Goal: Navigation & Orientation: Find specific page/section

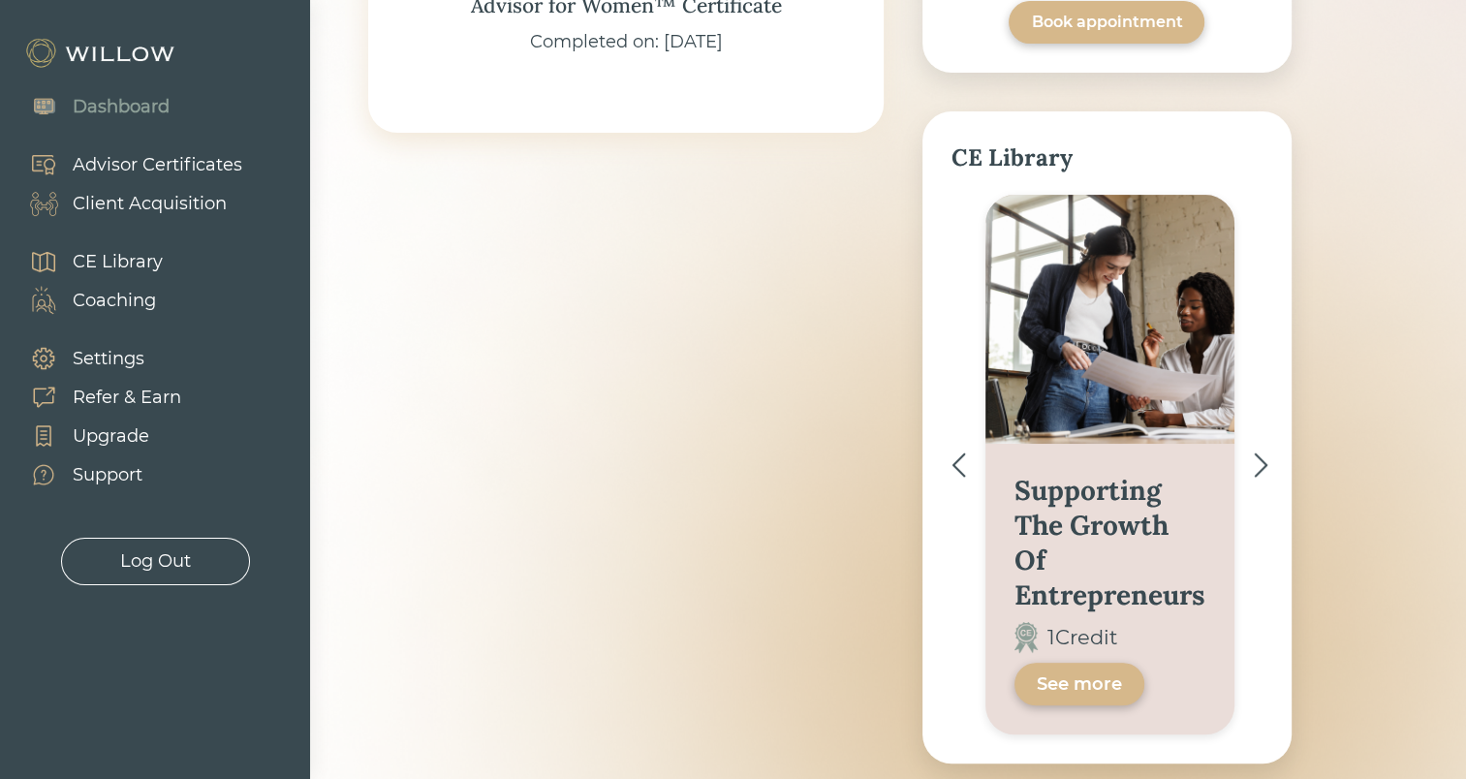
scroll to position [559, 0]
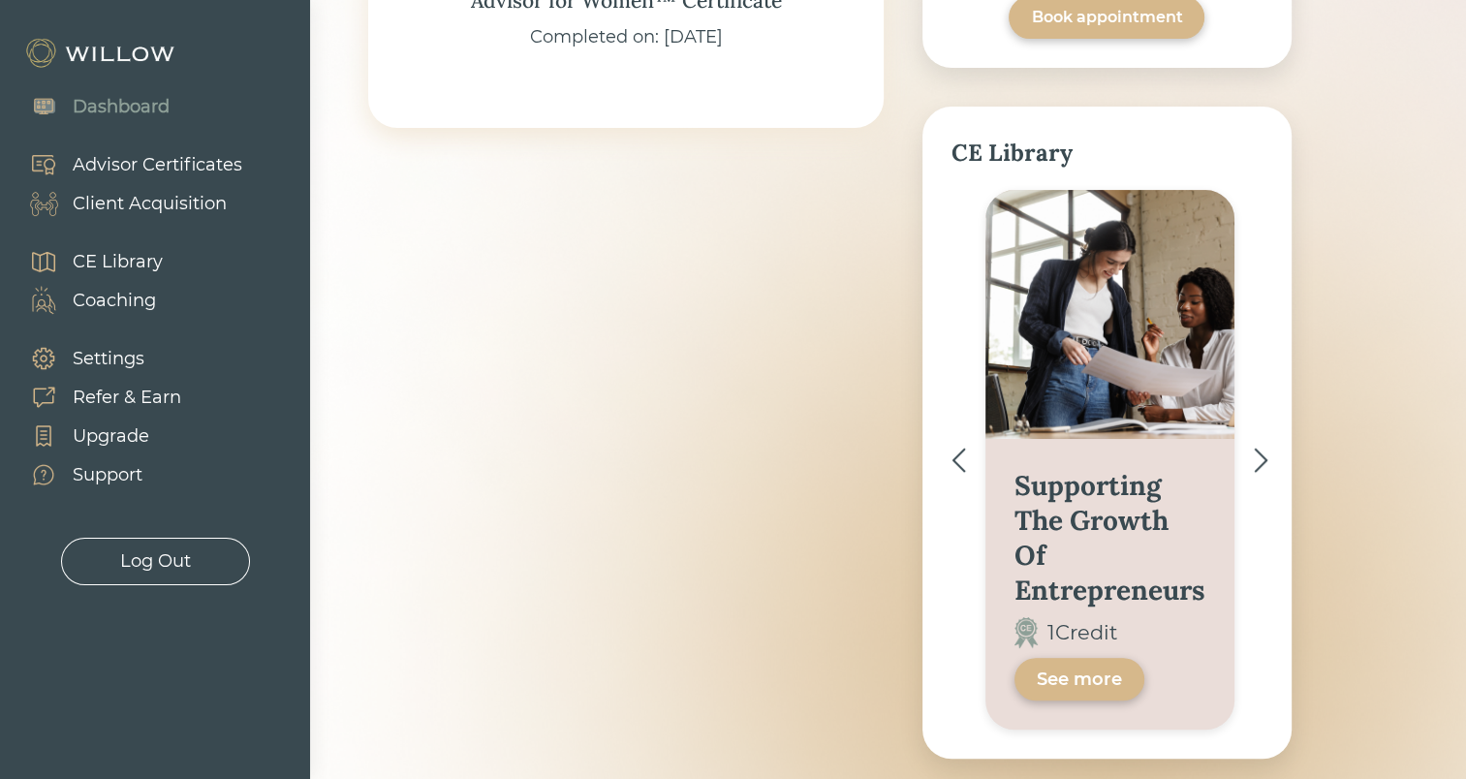
click at [1249, 459] on div "Supporting The Growth Of Entrepreneurs 1 Credit See more" at bounding box center [1106, 460] width 311 height 540
click at [1260, 460] on img at bounding box center [1261, 460] width 15 height 25
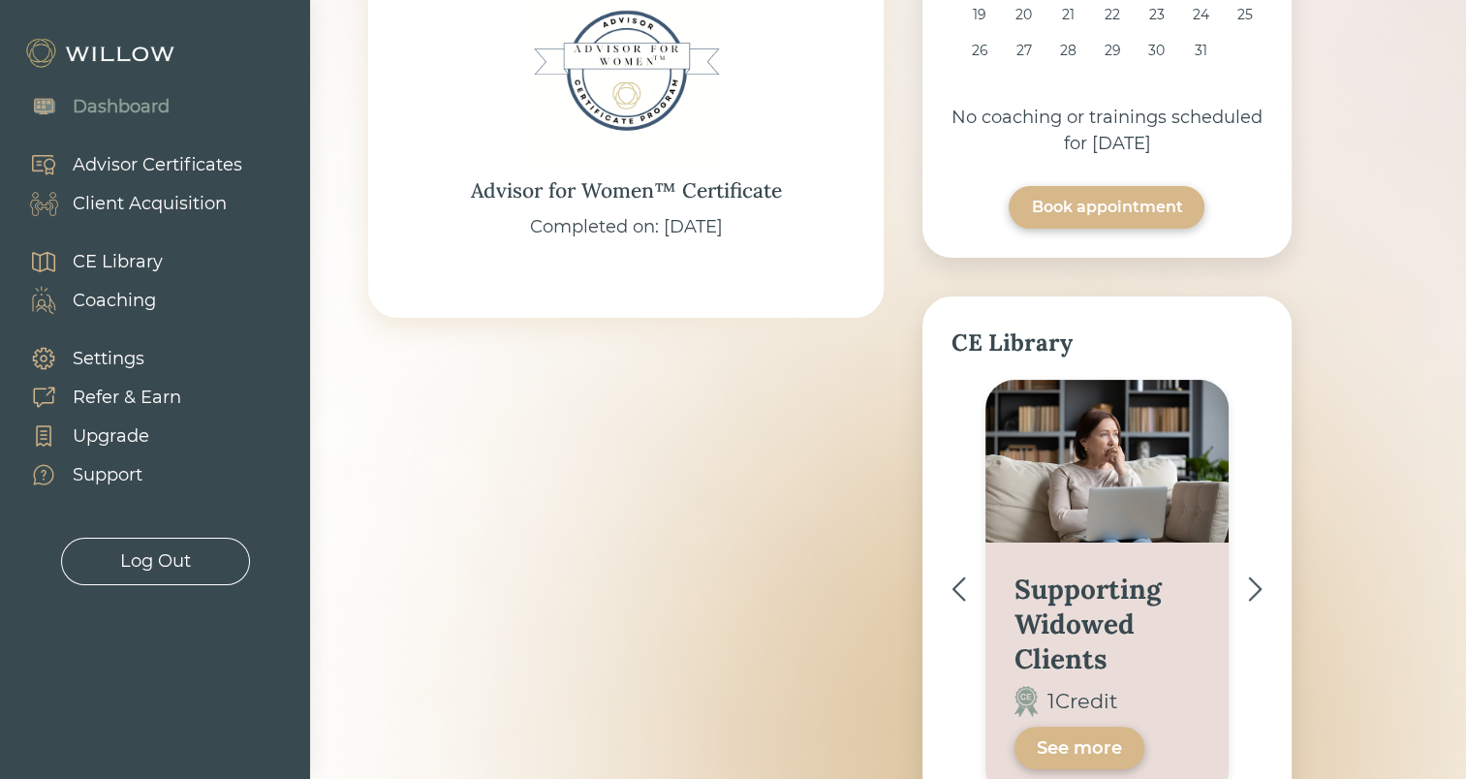
scroll to position [532, 0]
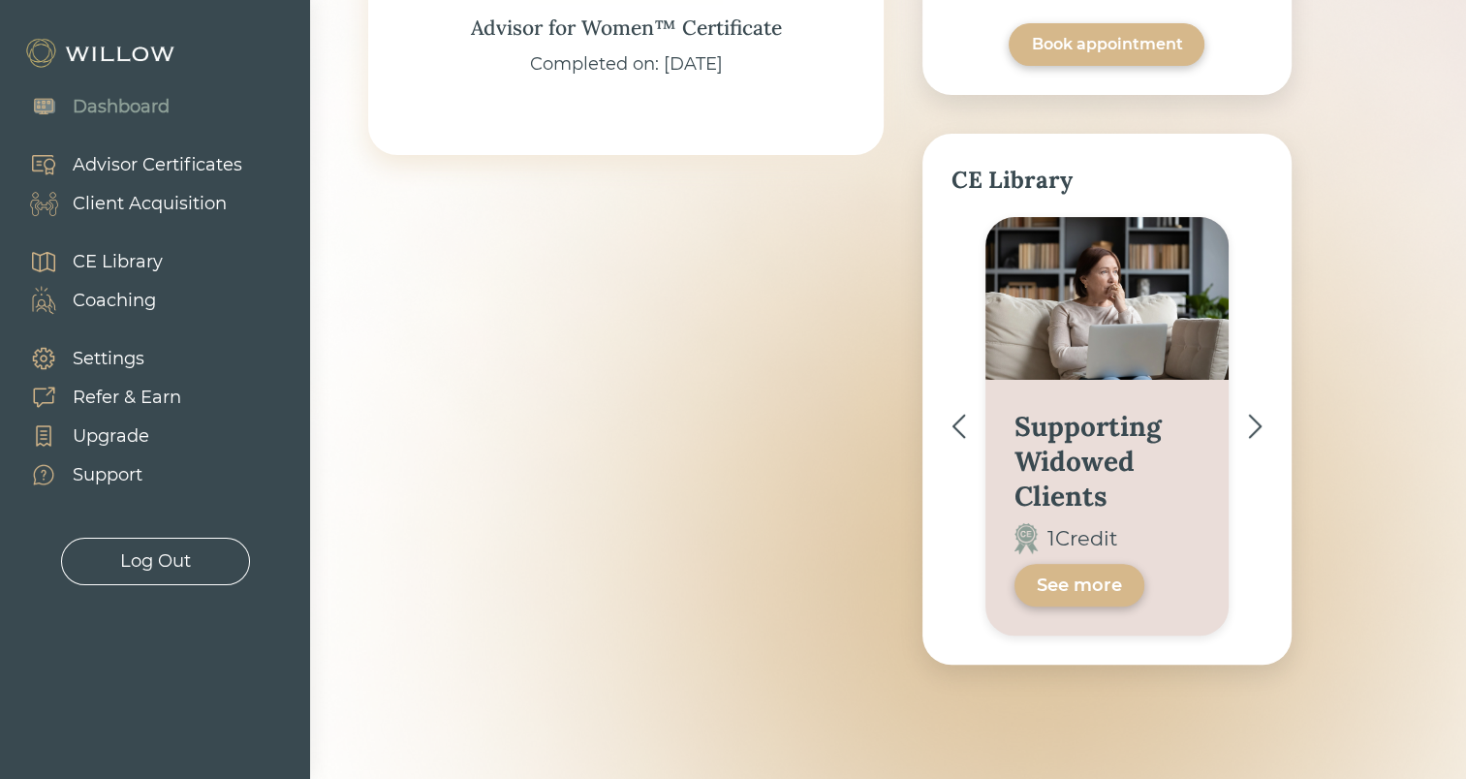
click at [1259, 430] on img at bounding box center [1255, 426] width 15 height 25
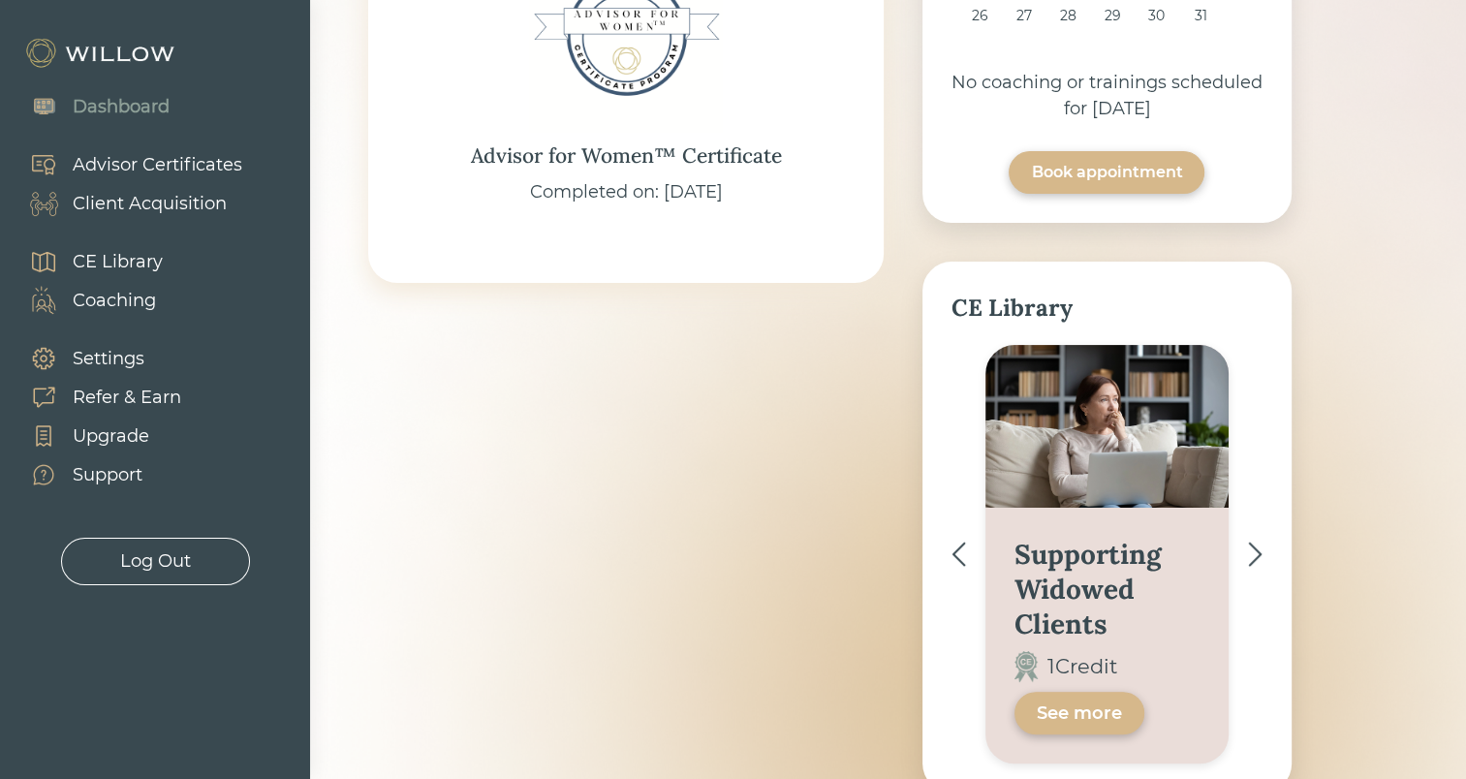
scroll to position [559, 0]
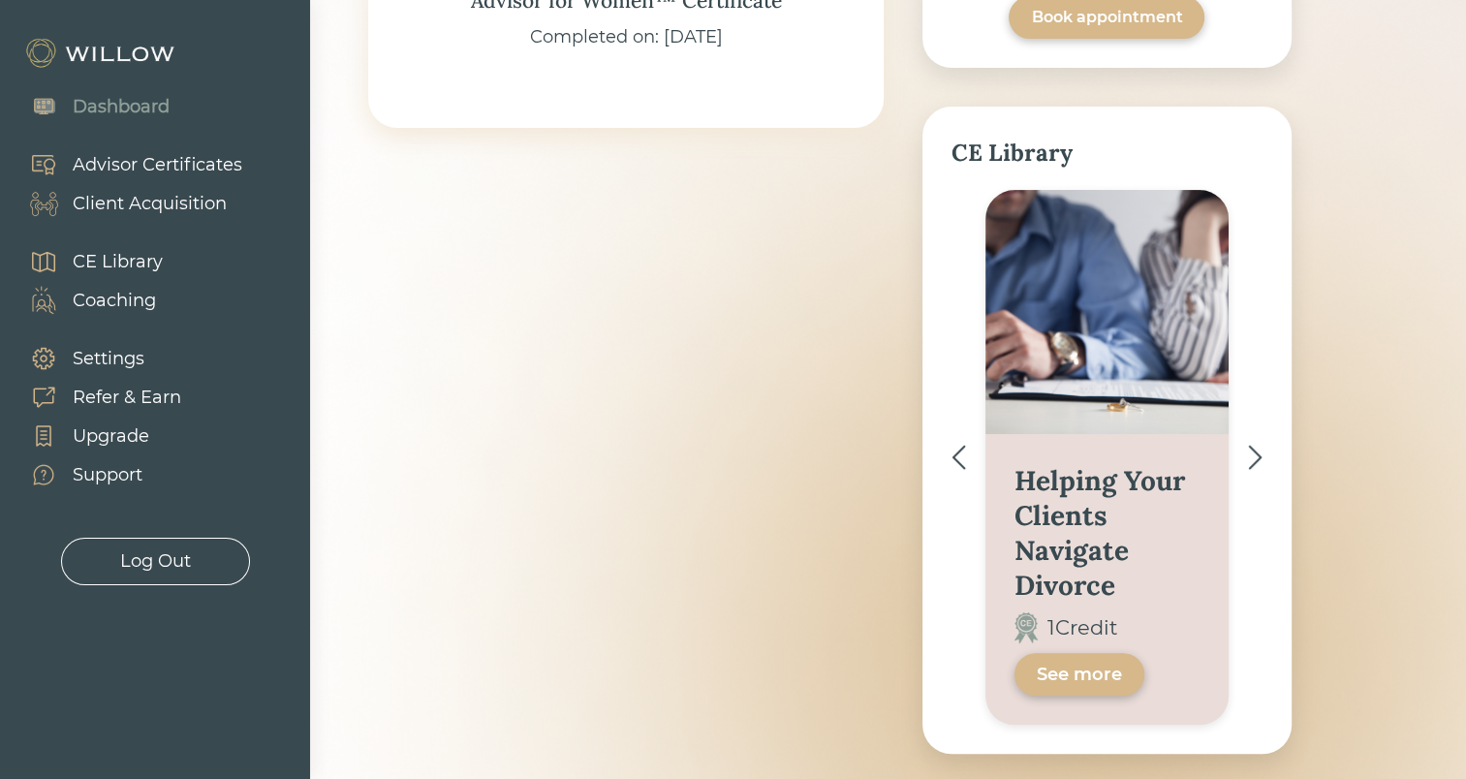
click at [957, 453] on img at bounding box center [958, 457] width 15 height 25
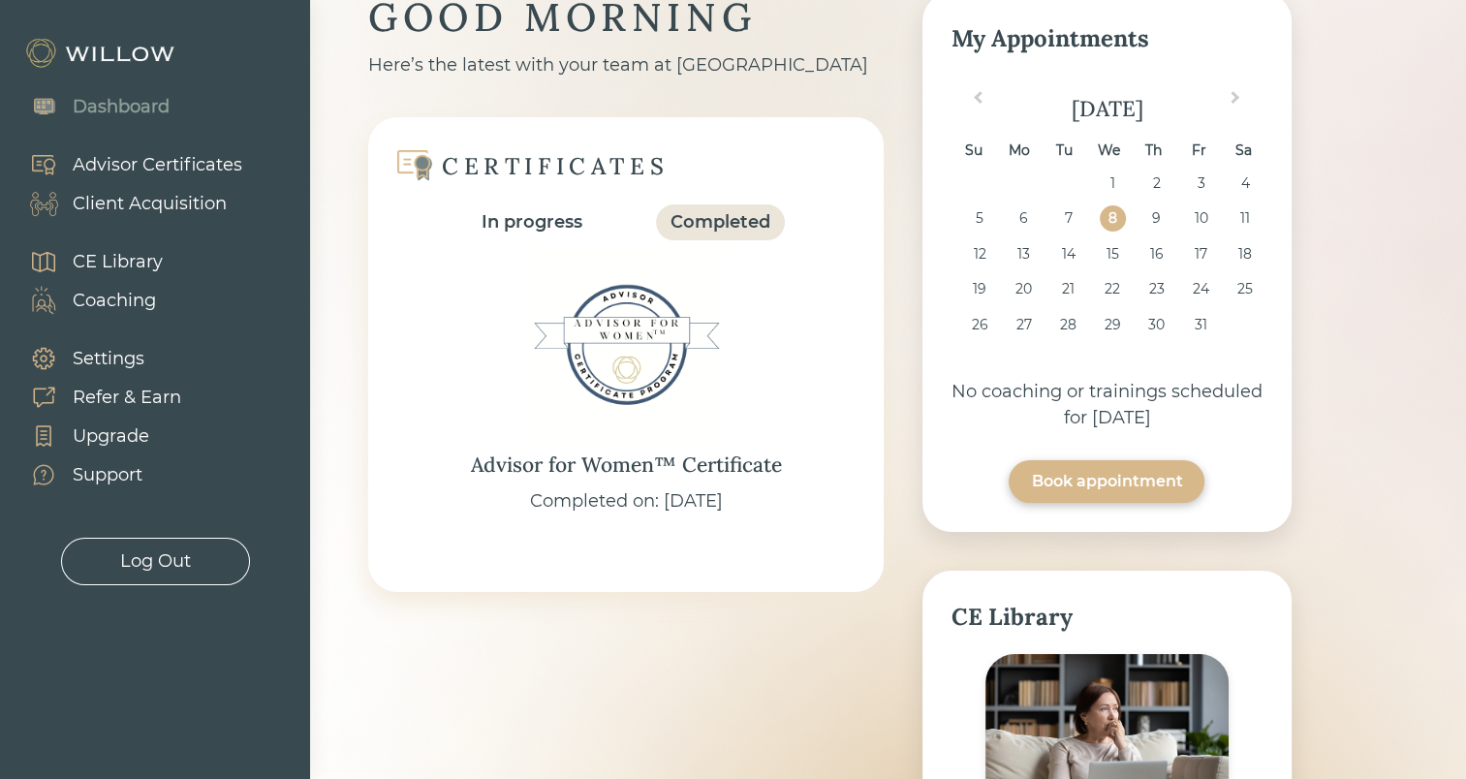
scroll to position [66, 0]
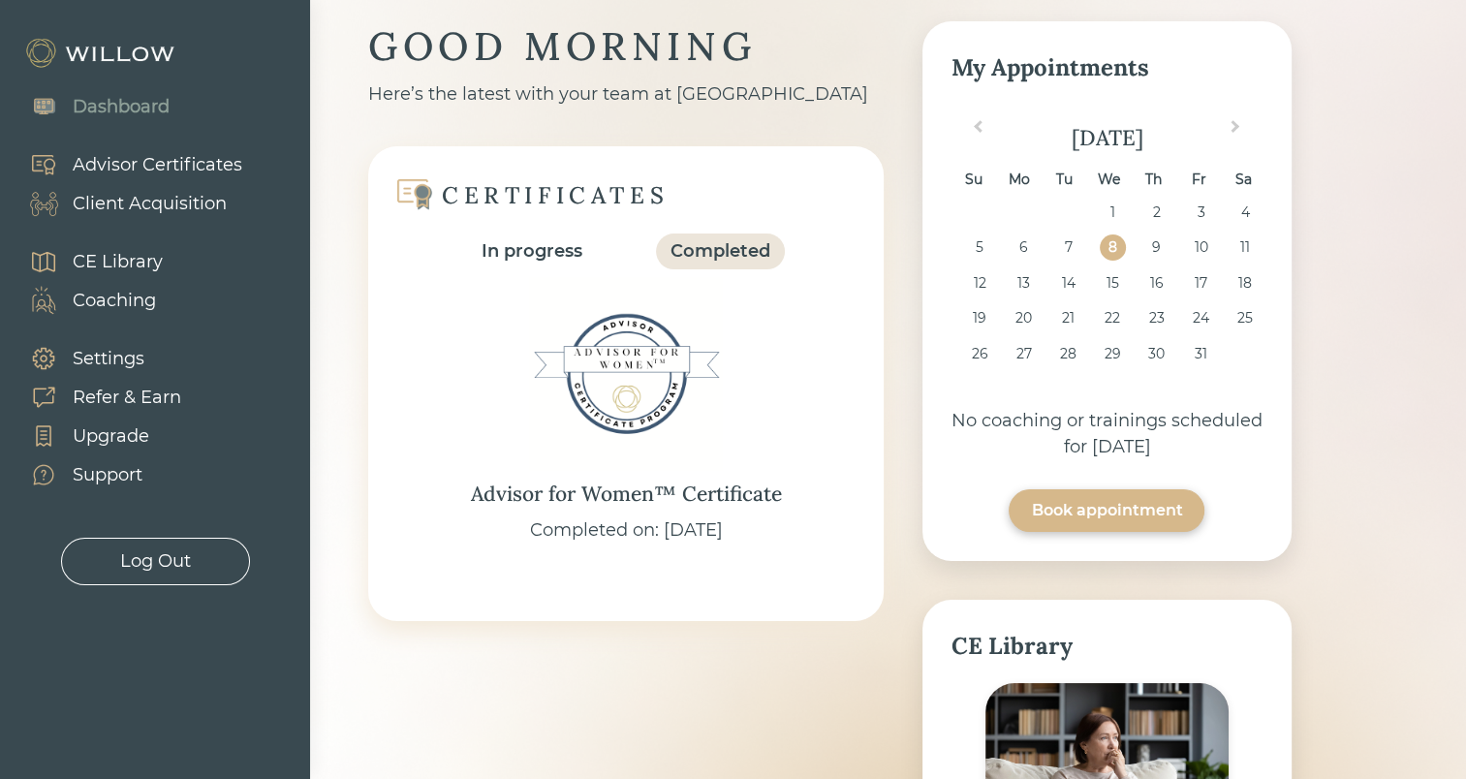
click at [133, 192] on div "Client Acquisition" at bounding box center [150, 204] width 154 height 26
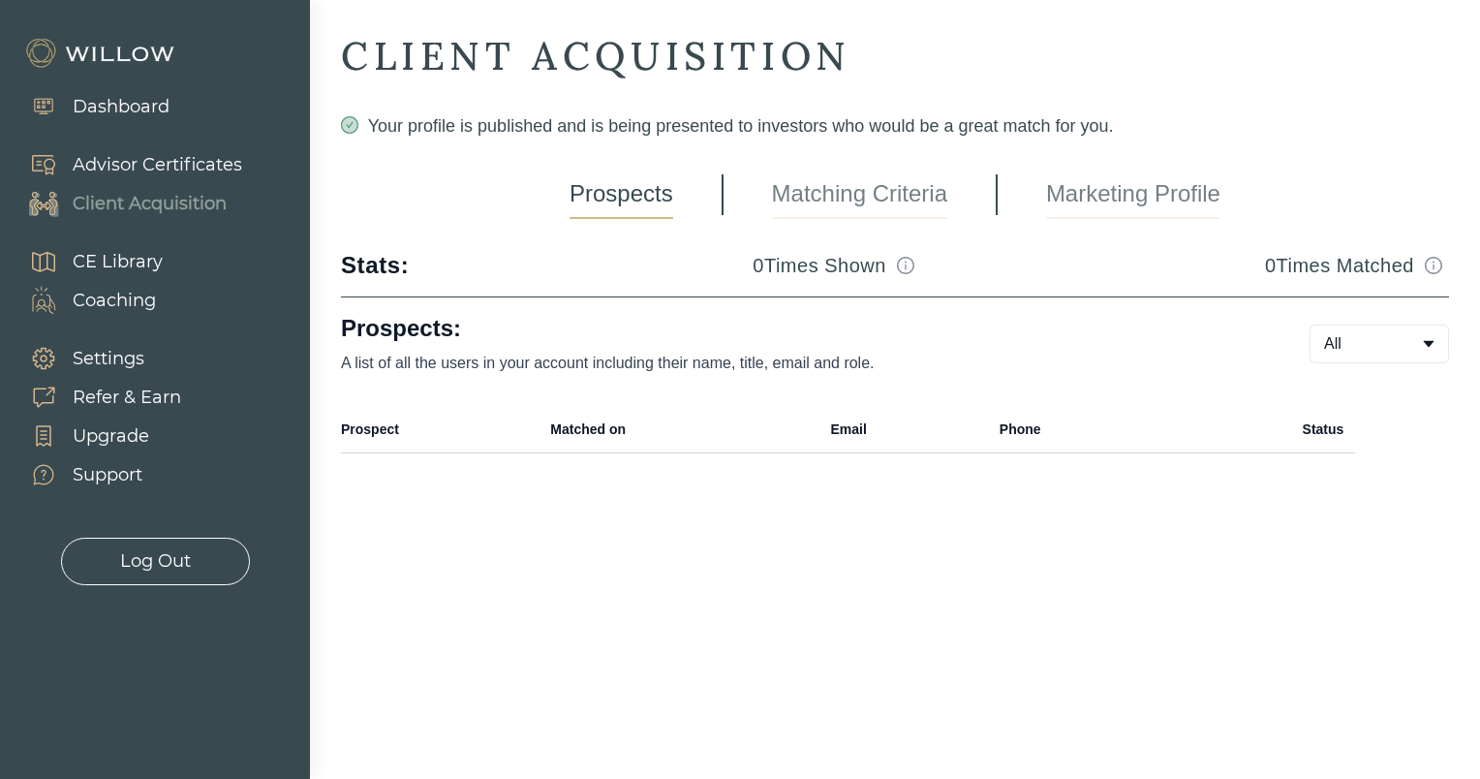
click at [822, 183] on link "Matching Criteria" at bounding box center [859, 195] width 175 height 48
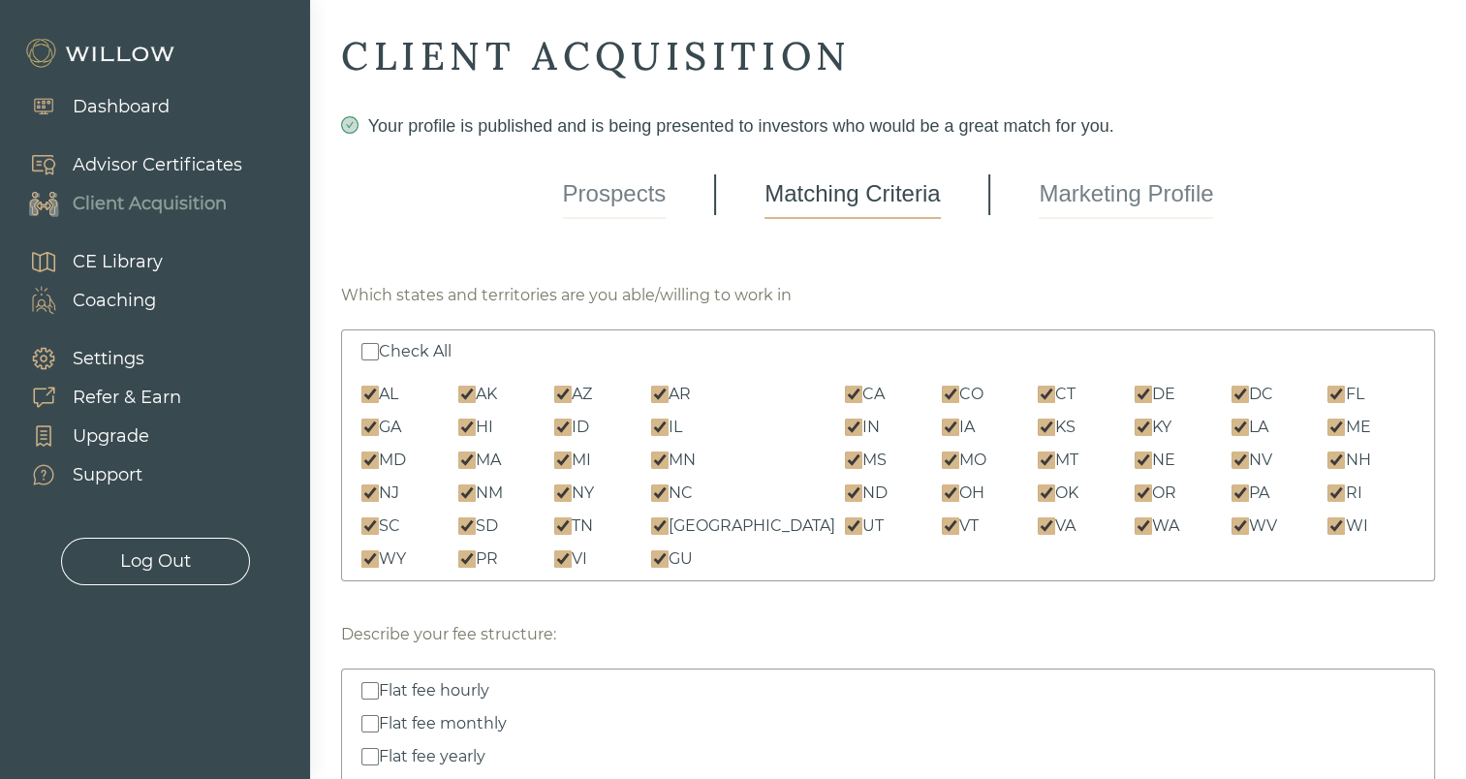
click at [608, 191] on link "Prospects" at bounding box center [615, 195] width 104 height 48
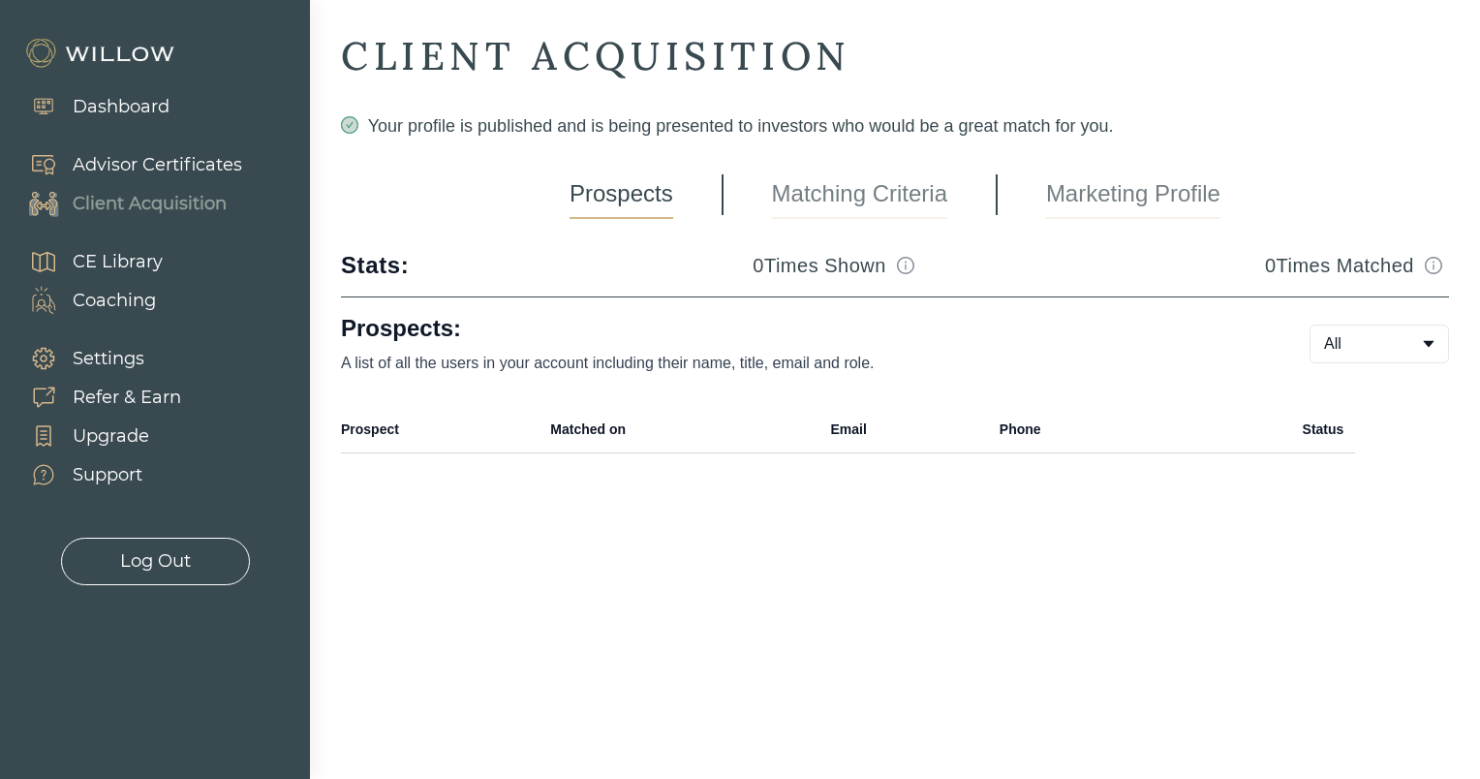
click at [843, 184] on link "Matching Criteria" at bounding box center [859, 195] width 175 height 48
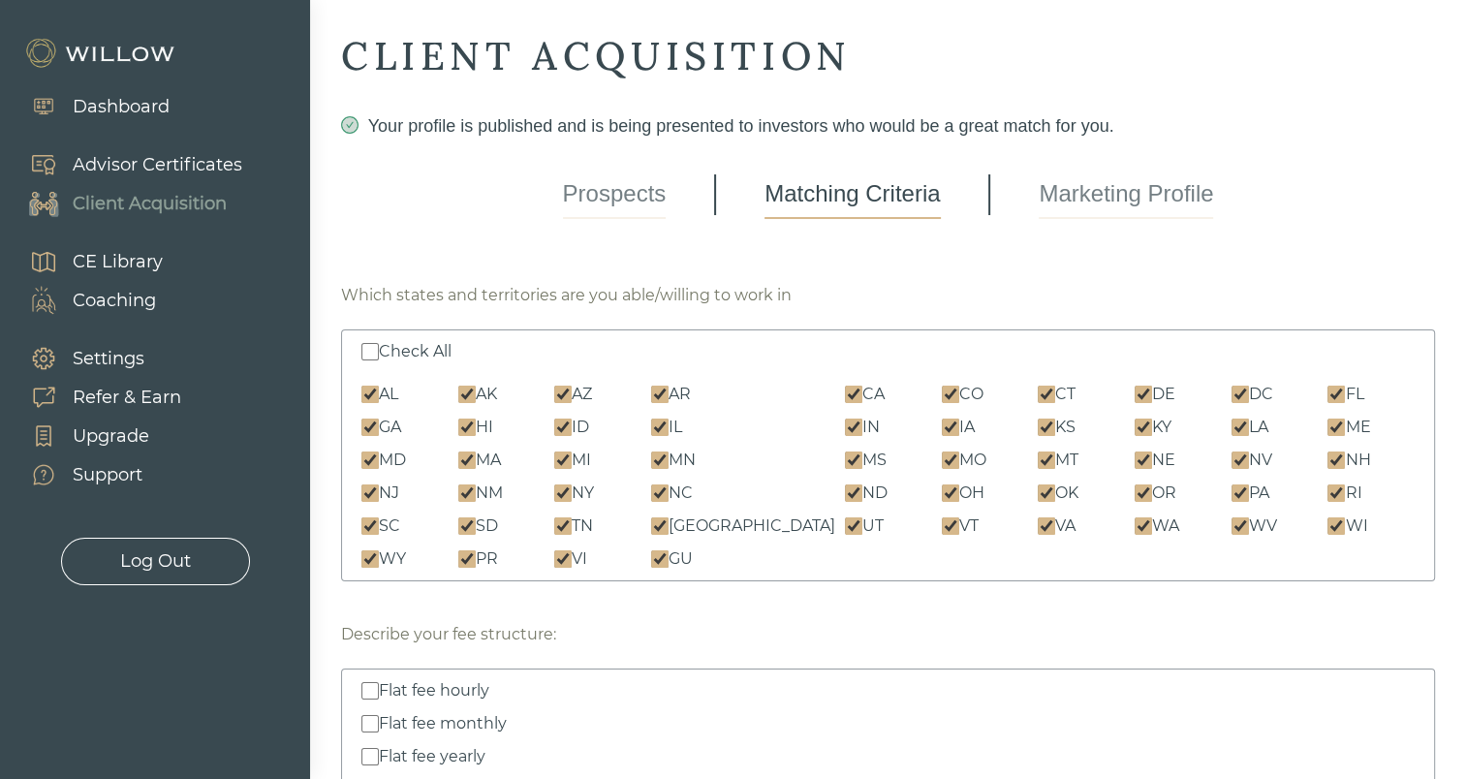
click at [610, 196] on link "Prospects" at bounding box center [615, 195] width 104 height 48
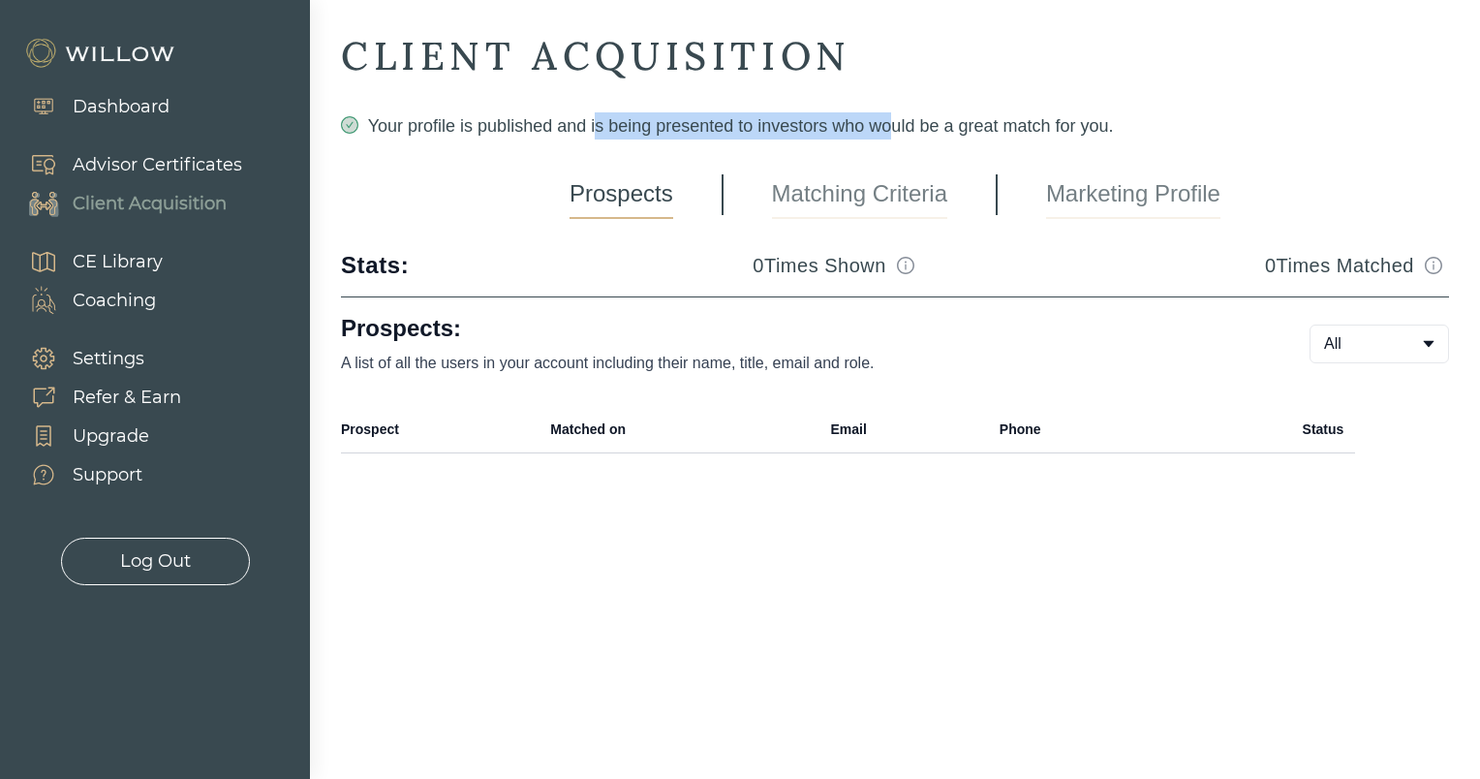
drag, startPoint x: 599, startPoint y: 112, endPoint x: 887, endPoint y: 121, distance: 288.8
click at [887, 121] on div "Your profile is published and is being presented to investors who would be a gr…" at bounding box center [895, 125] width 1108 height 27
click at [1435, 268] on icon "info-circle" at bounding box center [1433, 265] width 17 height 17
click at [98, 268] on div "CE Library" at bounding box center [118, 262] width 90 height 26
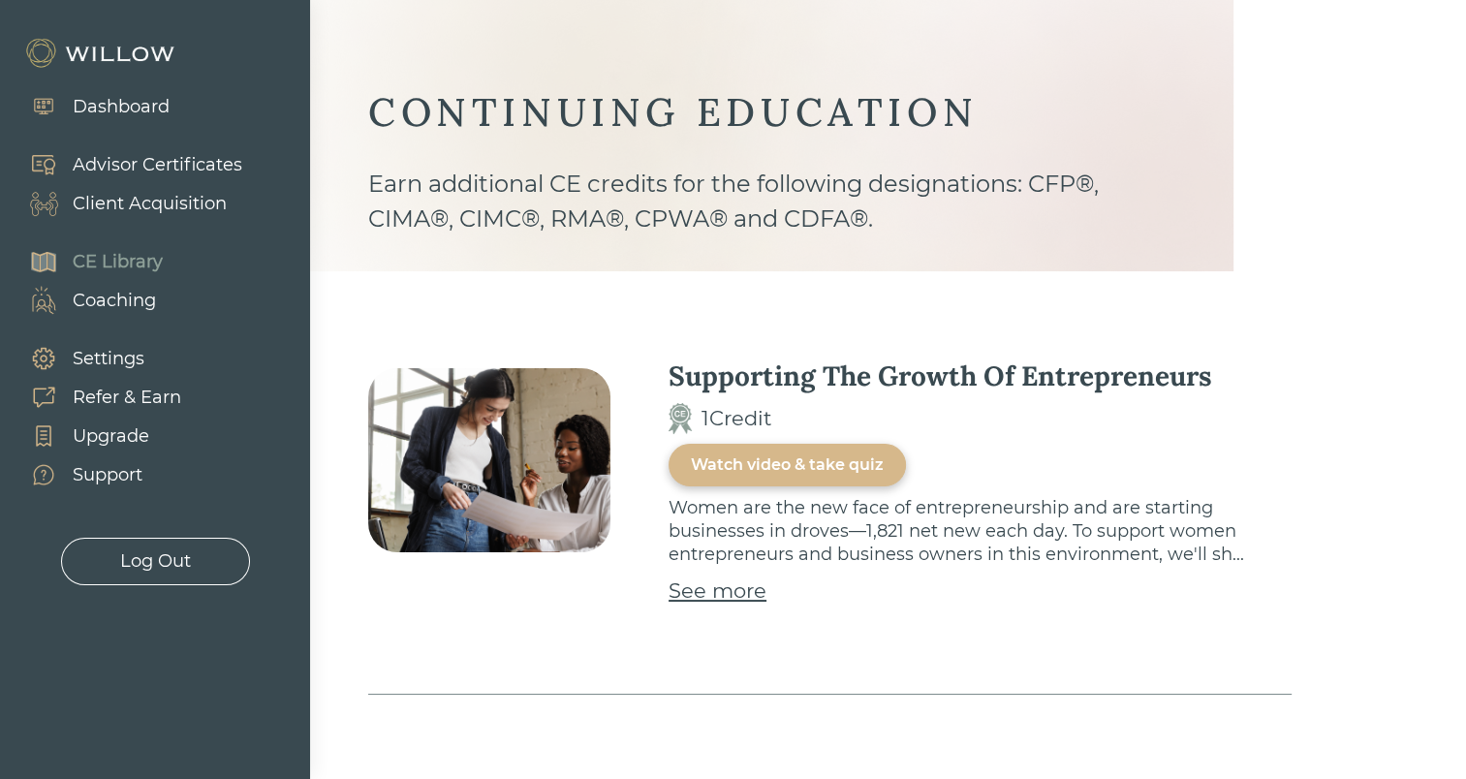
click at [115, 469] on div "Support" at bounding box center [108, 475] width 70 height 26
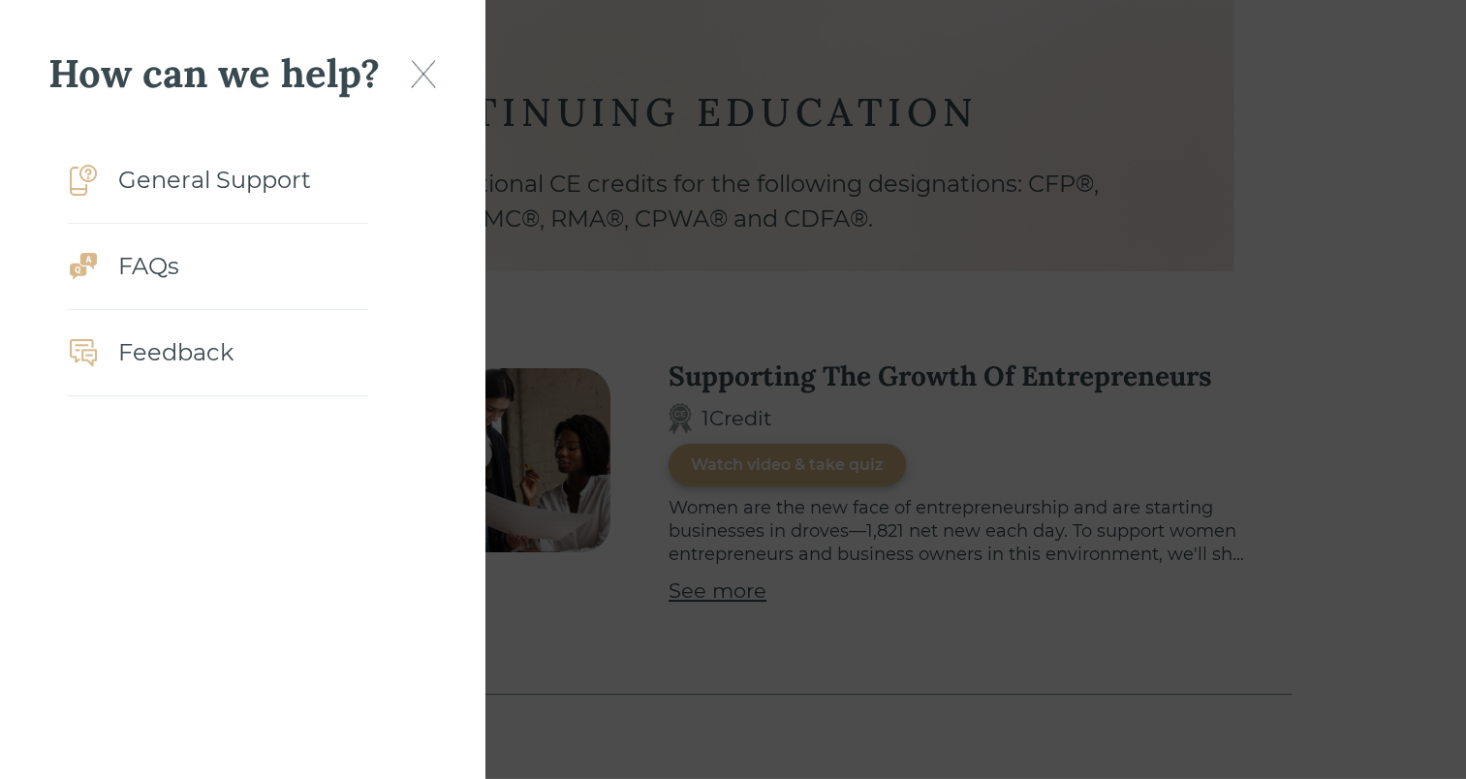
click at [218, 184] on div "General Support" at bounding box center [214, 180] width 193 height 35
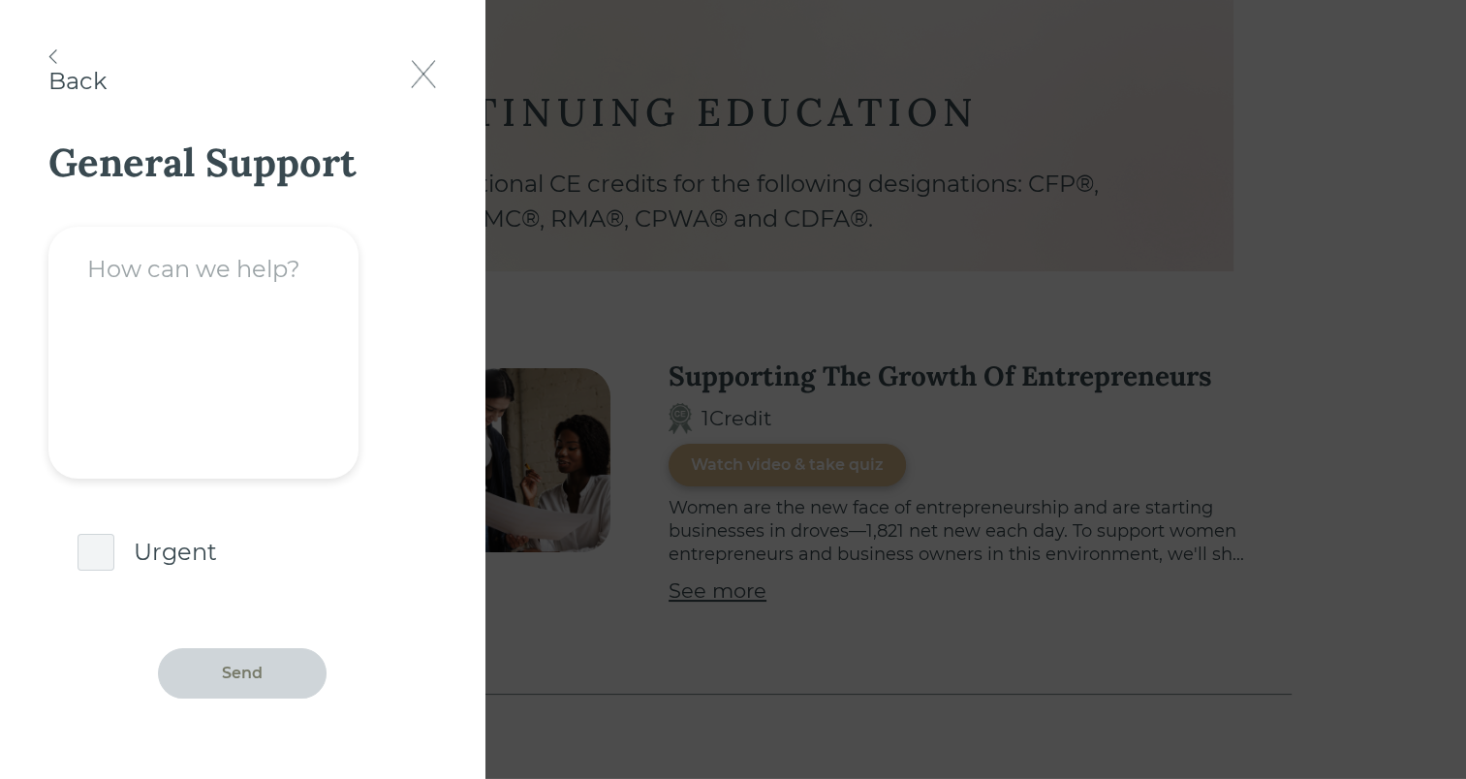
click at [415, 83] on img at bounding box center [423, 74] width 25 height 28
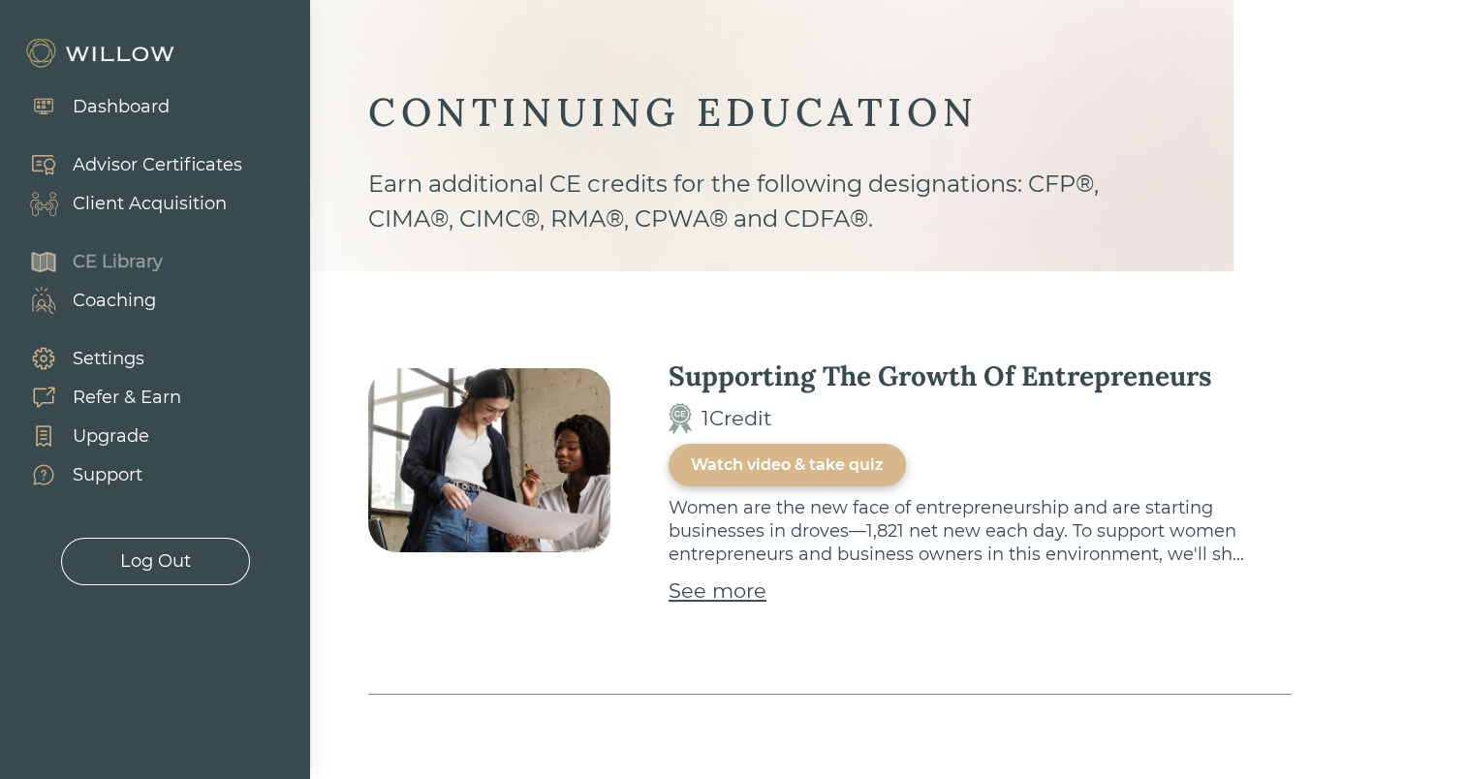
click at [110, 109] on div "Dashboard" at bounding box center [121, 107] width 97 height 26
